Goal: Information Seeking & Learning: Learn about a topic

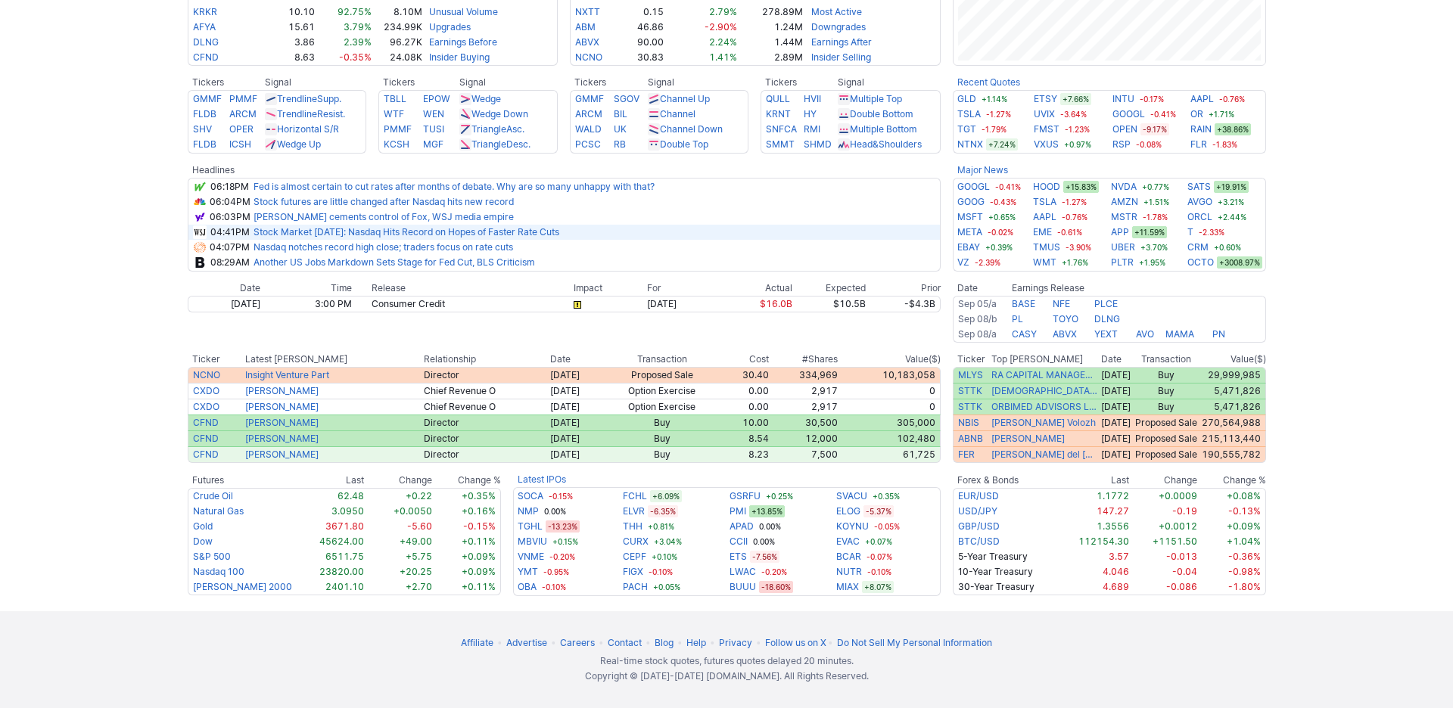
scroll to position [783, 0]
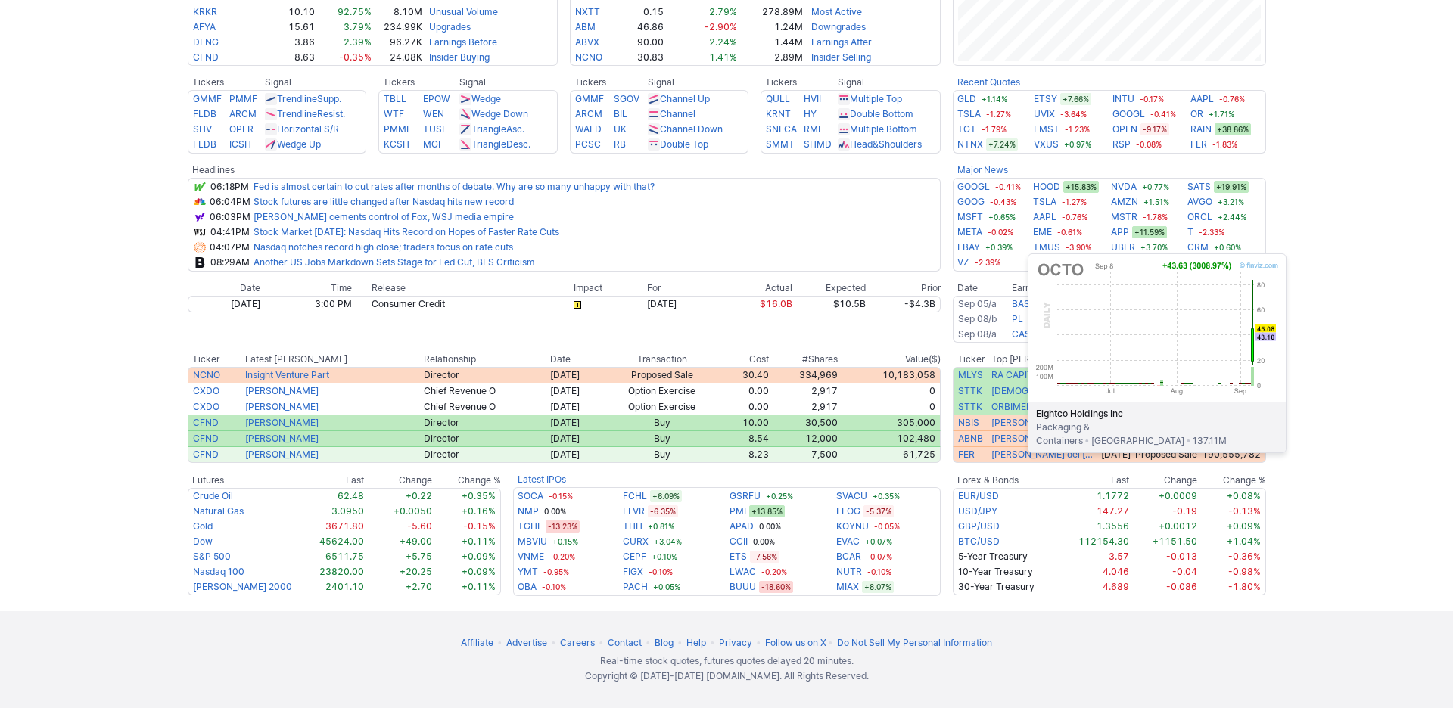
click at [1214, 255] on link "OCTO" at bounding box center [1200, 262] width 26 height 15
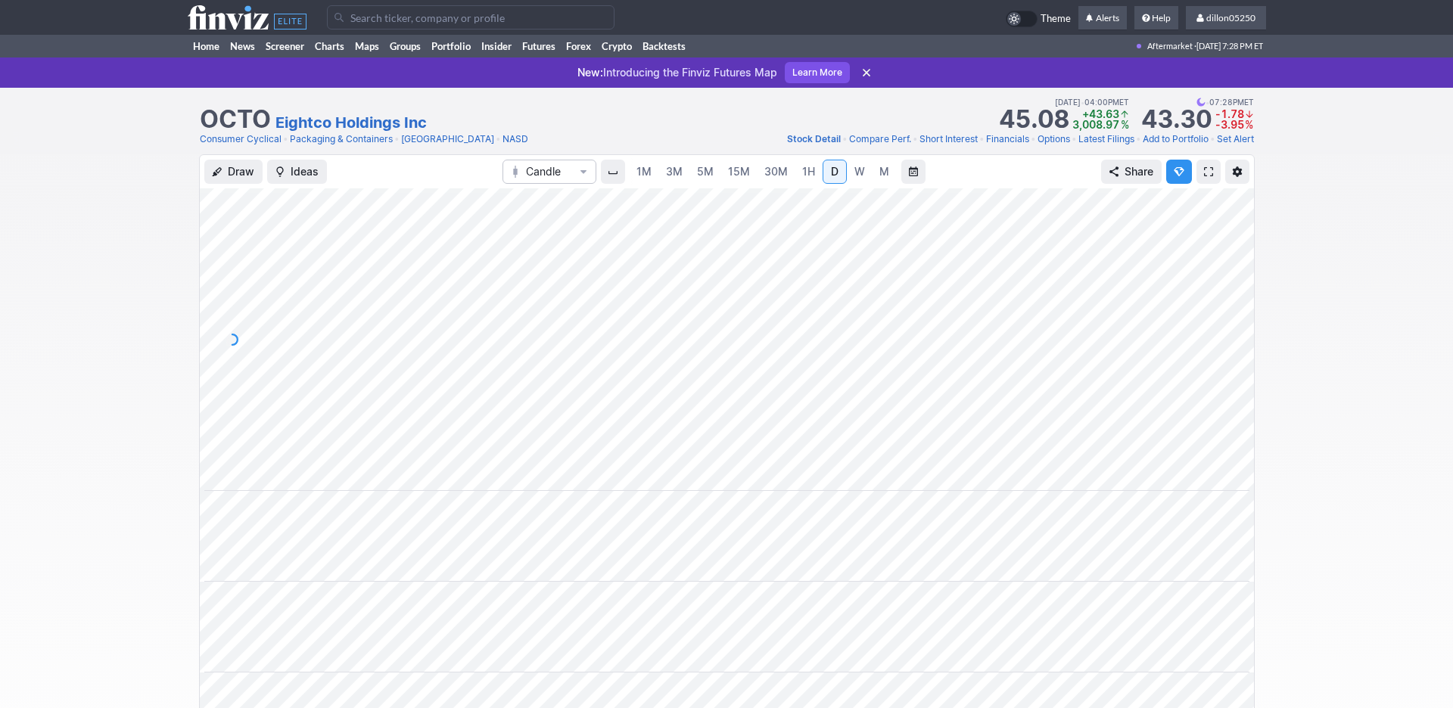
click at [1204, 178] on span at bounding box center [1208, 172] width 9 height 12
click at [210, 57] on link "Home" at bounding box center [206, 46] width 37 height 23
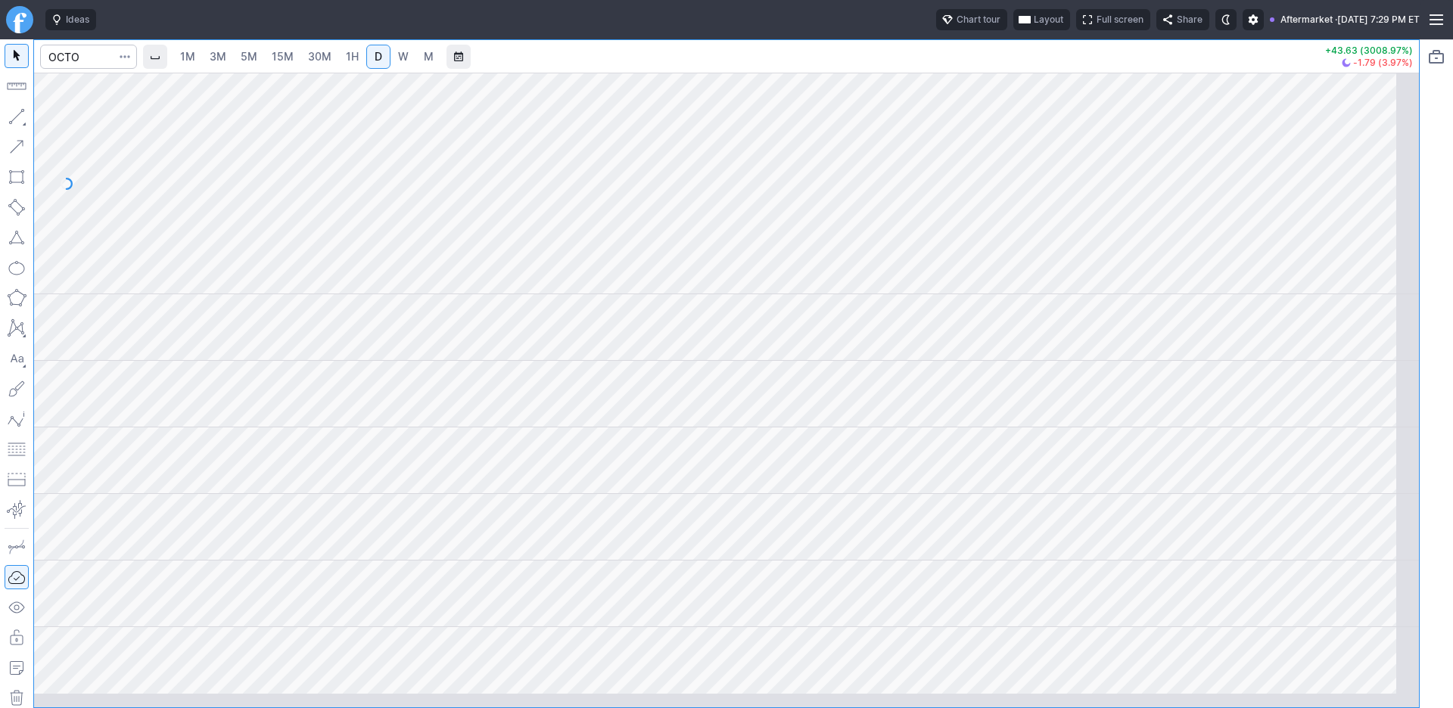
click at [1020, 25] on span "button" at bounding box center [1024, 20] width 9 height 12
click at [883, 67] on button "Layout" at bounding box center [872, 58] width 21 height 21
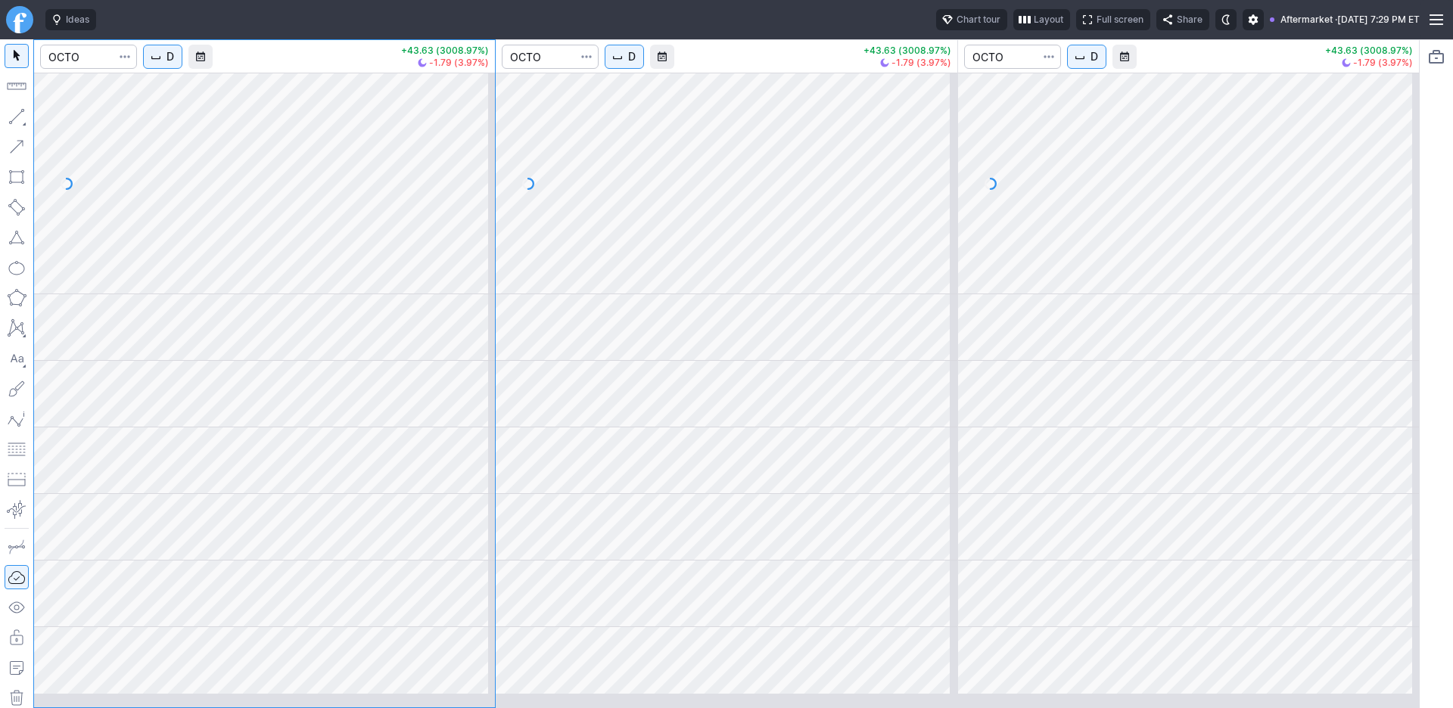
click at [174, 64] on span "D" at bounding box center [170, 56] width 8 height 15
click at [229, 118] on span "1 Minute" at bounding box center [226, 110] width 48 height 15
click at [636, 64] on span "D" at bounding box center [632, 56] width 8 height 15
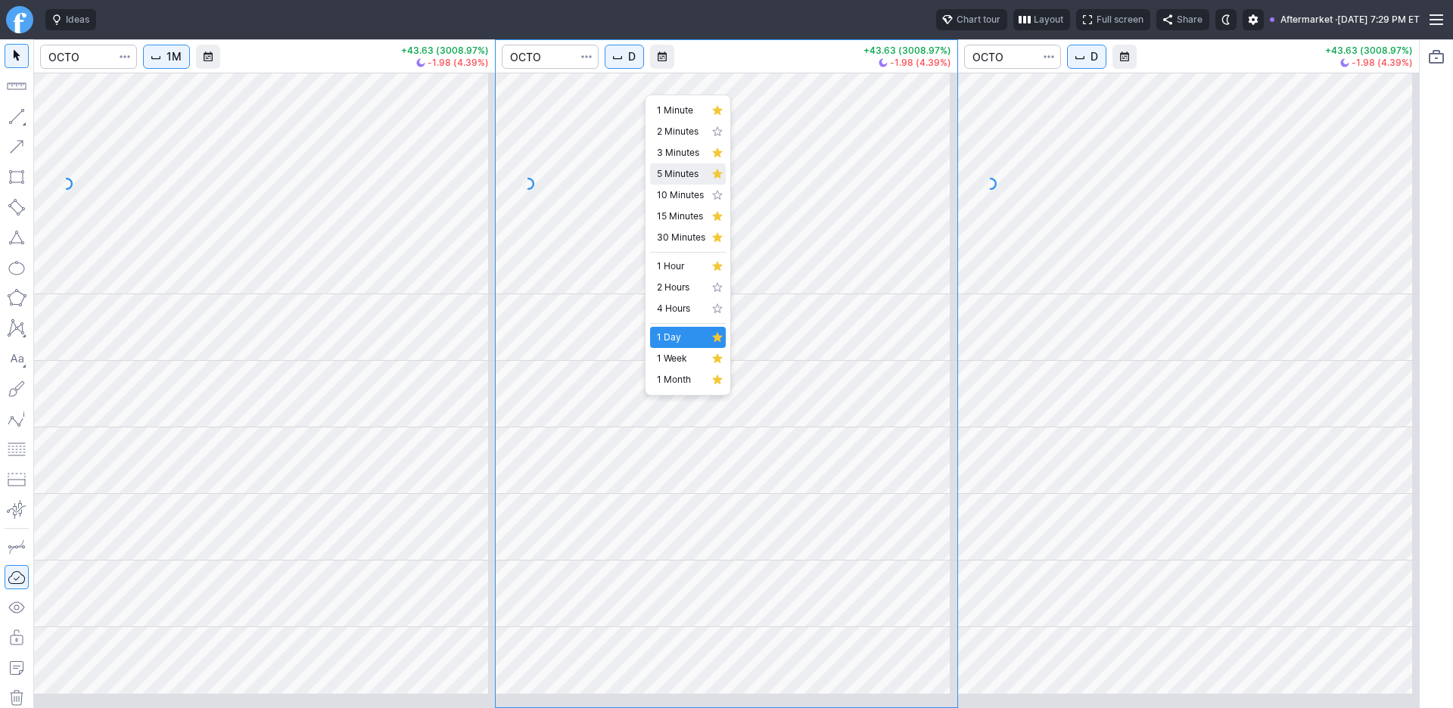
click at [681, 182] on span "5 Minutes" at bounding box center [681, 173] width 48 height 15
